Goal: Consume media (video, audio): Consume media (video, audio)

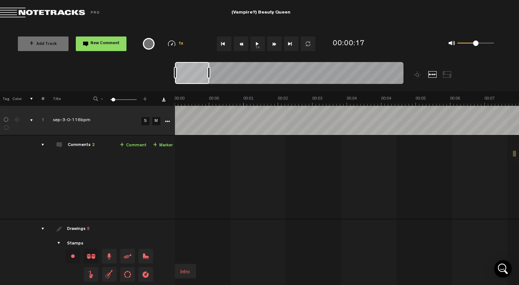
scroll to position [42, 6]
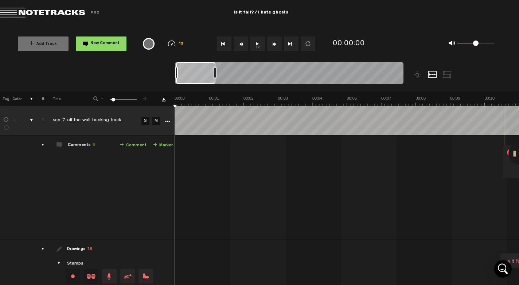
click at [260, 45] on button "1x" at bounding box center [258, 43] width 15 height 15
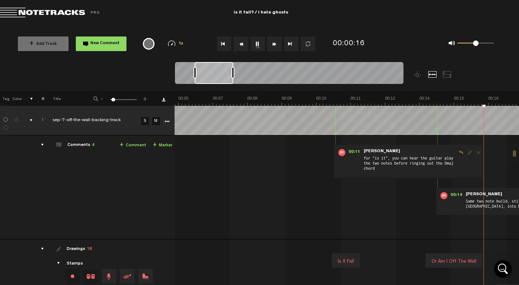
scroll to position [0, 306]
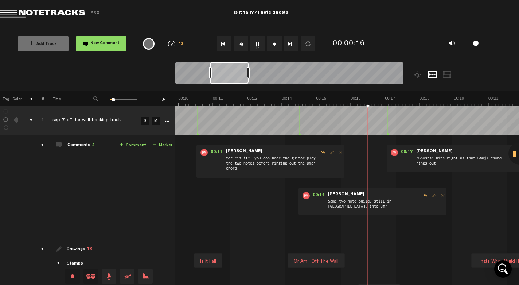
click at [260, 46] on button "1x" at bounding box center [258, 43] width 15 height 15
click at [260, 43] on button "1x" at bounding box center [258, 43] width 15 height 15
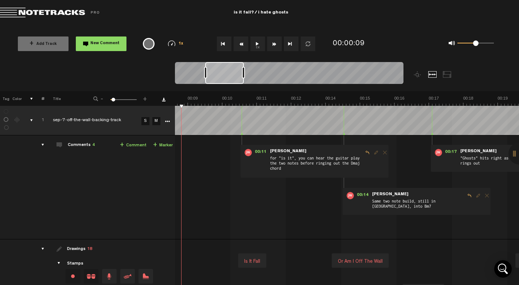
click at [258, 41] on button "1x" at bounding box center [258, 43] width 15 height 15
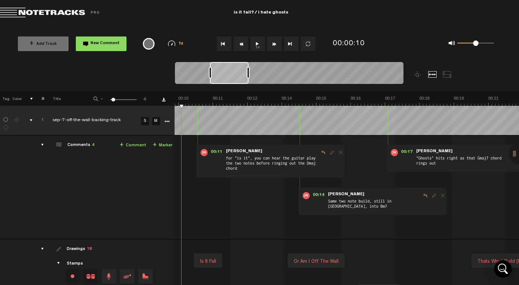
scroll to position [0, 3]
click at [256, 40] on button "1x" at bounding box center [258, 43] width 15 height 15
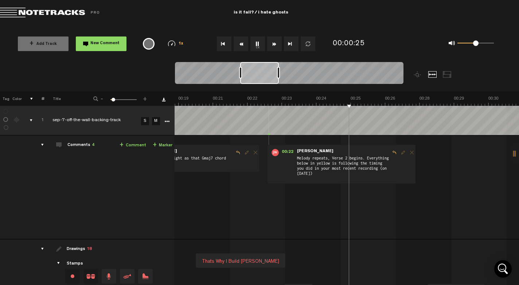
scroll to position [0, 582]
click at [256, 49] on button "1x" at bounding box center [258, 43] width 15 height 15
click at [218, 46] on button "Go to beginning" at bounding box center [224, 43] width 15 height 15
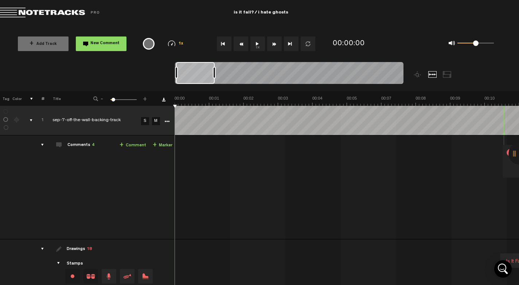
scroll to position [0, 0]
click at [258, 45] on button "1x" at bounding box center [258, 43] width 15 height 15
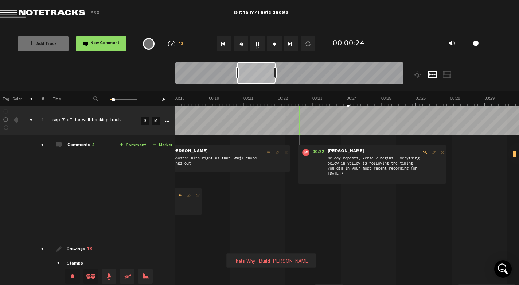
scroll to position [0, 552]
click at [258, 50] on button "1x" at bounding box center [258, 43] width 15 height 15
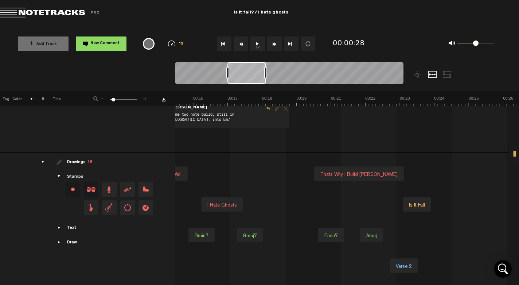
scroll to position [0, 201]
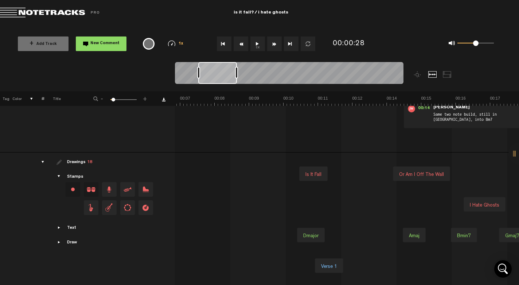
click at [347, 136] on td "1 sep-7-off-the-wall-backing-track S M sep-7-off-the-wall-backing-track by Jose…" at bounding box center [347, 101] width 345 height 104
click at [226, 46] on button "Go to beginning" at bounding box center [224, 43] width 15 height 15
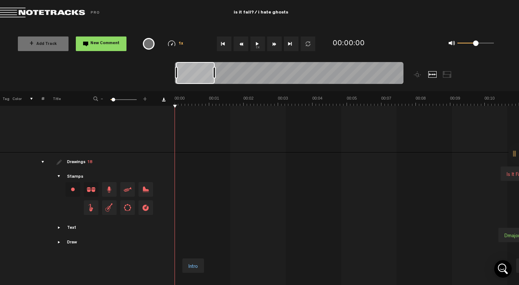
scroll to position [0, 0]
click at [254, 46] on button "1x" at bounding box center [258, 43] width 15 height 15
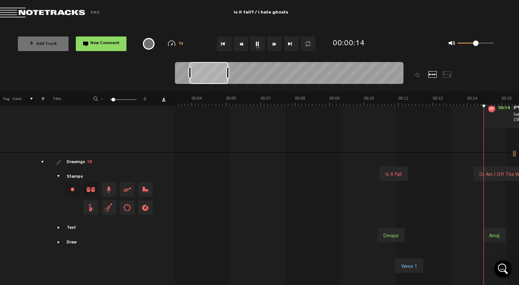
scroll to position [0, 259]
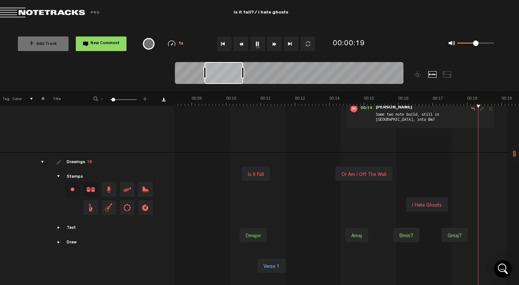
click at [260, 47] on button "1x" at bounding box center [258, 43] width 15 height 15
